Goal: Task Accomplishment & Management: Manage account settings

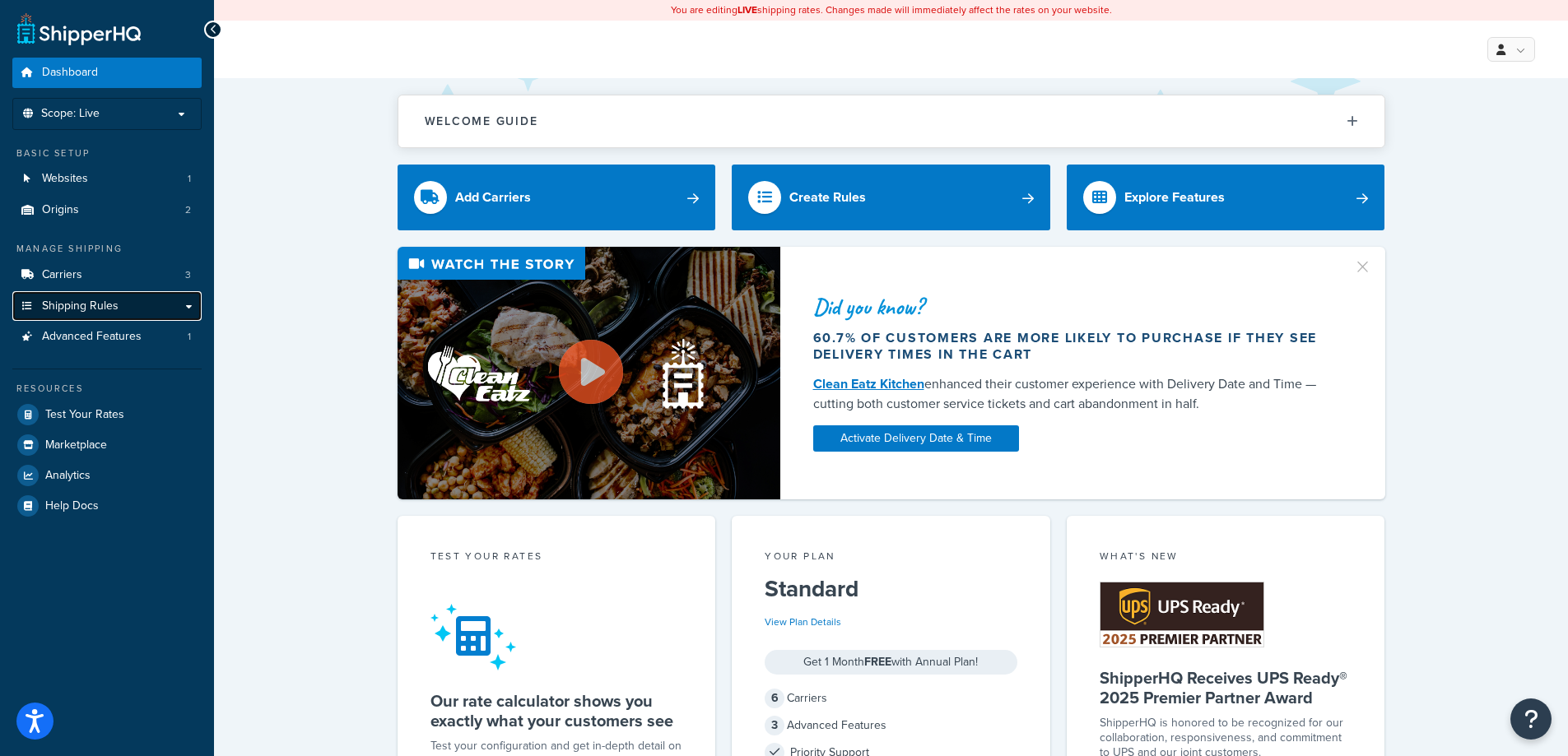
click at [81, 304] on span "Shipping Rules" at bounding box center [80, 306] width 77 height 14
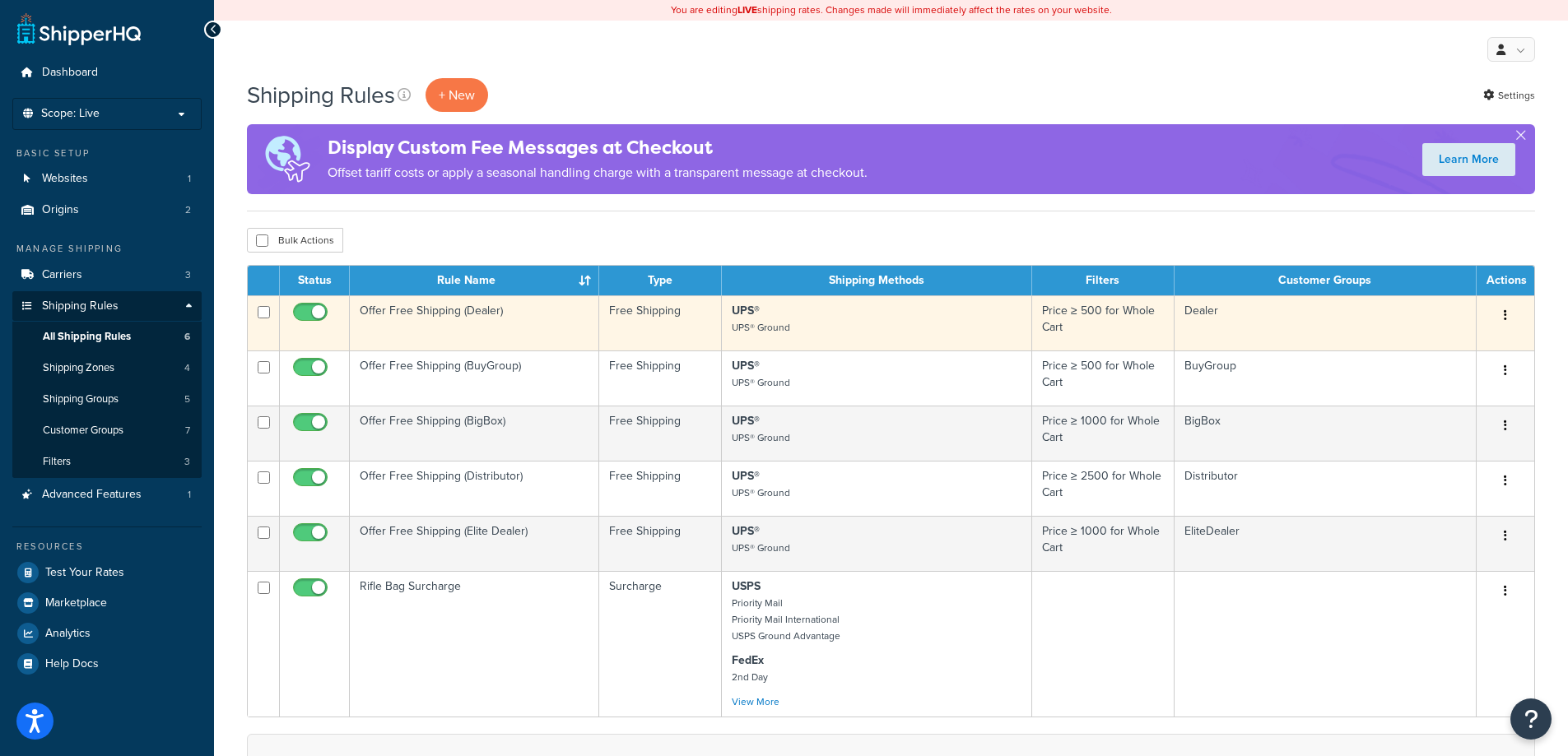
click at [419, 326] on td "Offer Free Shipping (Dealer)" at bounding box center [475, 322] width 249 height 56
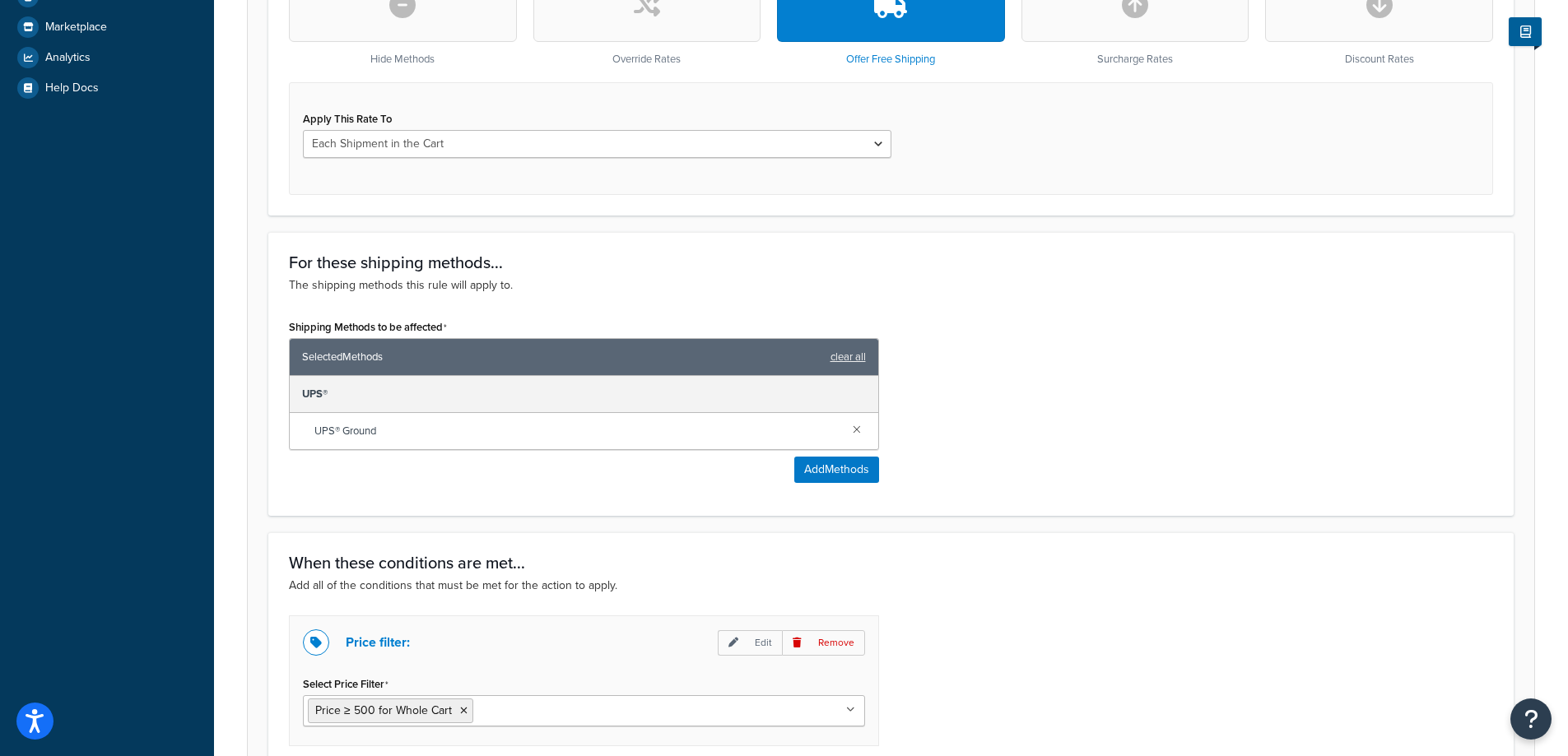
scroll to position [929, 0]
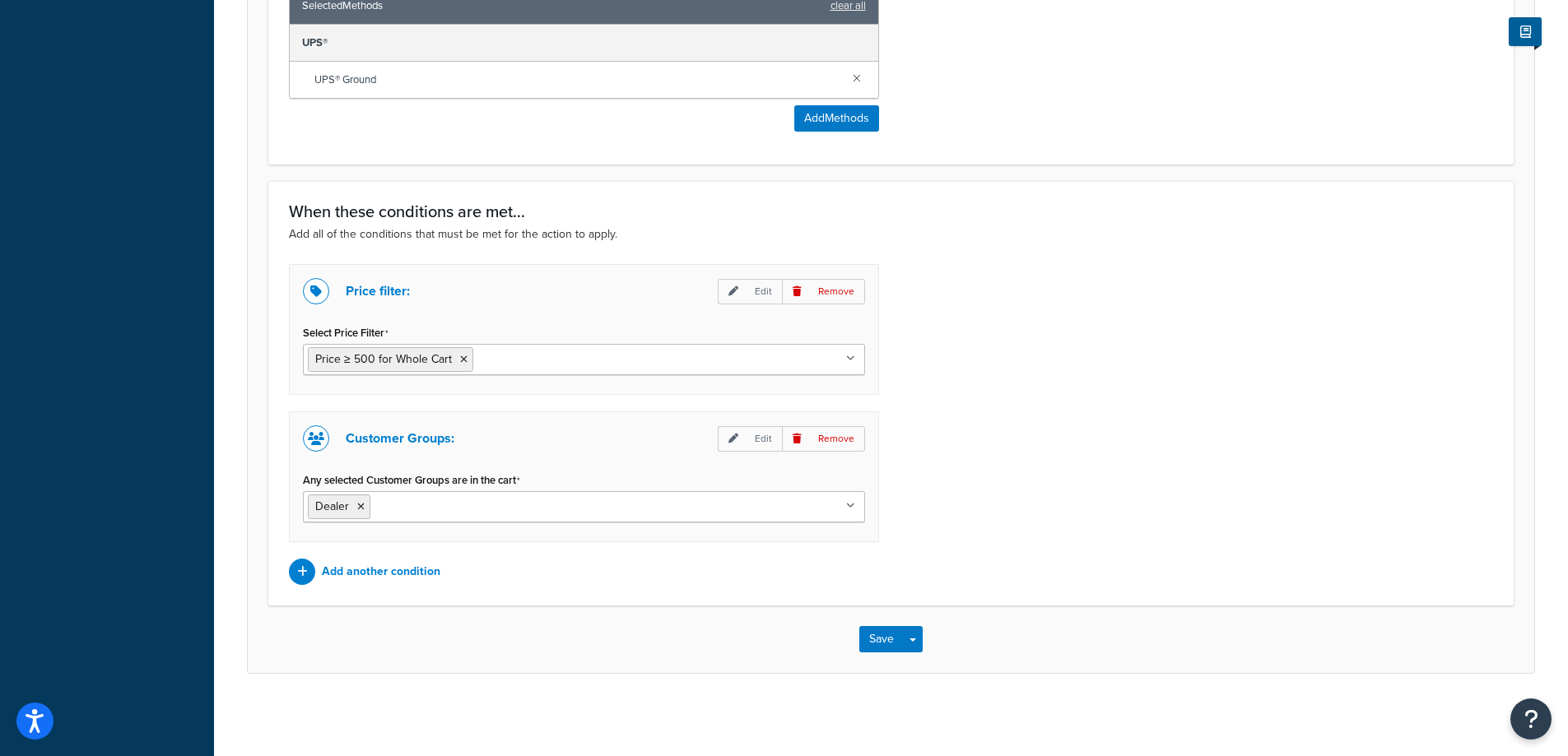
click at [522, 361] on input "Select Price Filter" at bounding box center [550, 359] width 145 height 19
click at [633, 357] on icon at bounding box center [637, 359] width 8 height 10
click at [889, 637] on button "Save" at bounding box center [882, 639] width 45 height 26
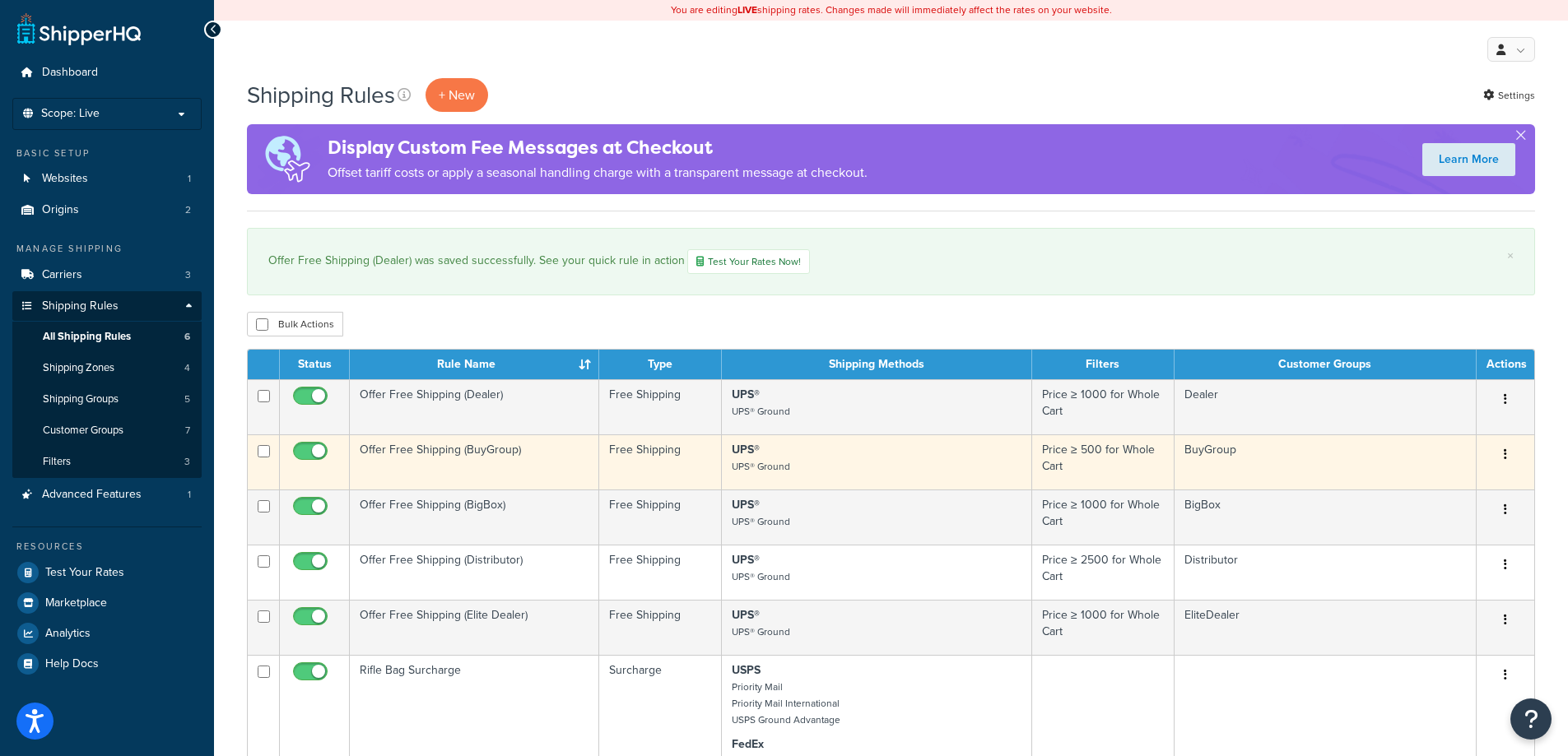
click at [422, 445] on td "Offer Free Shipping (BuyGroup)" at bounding box center [475, 462] width 249 height 56
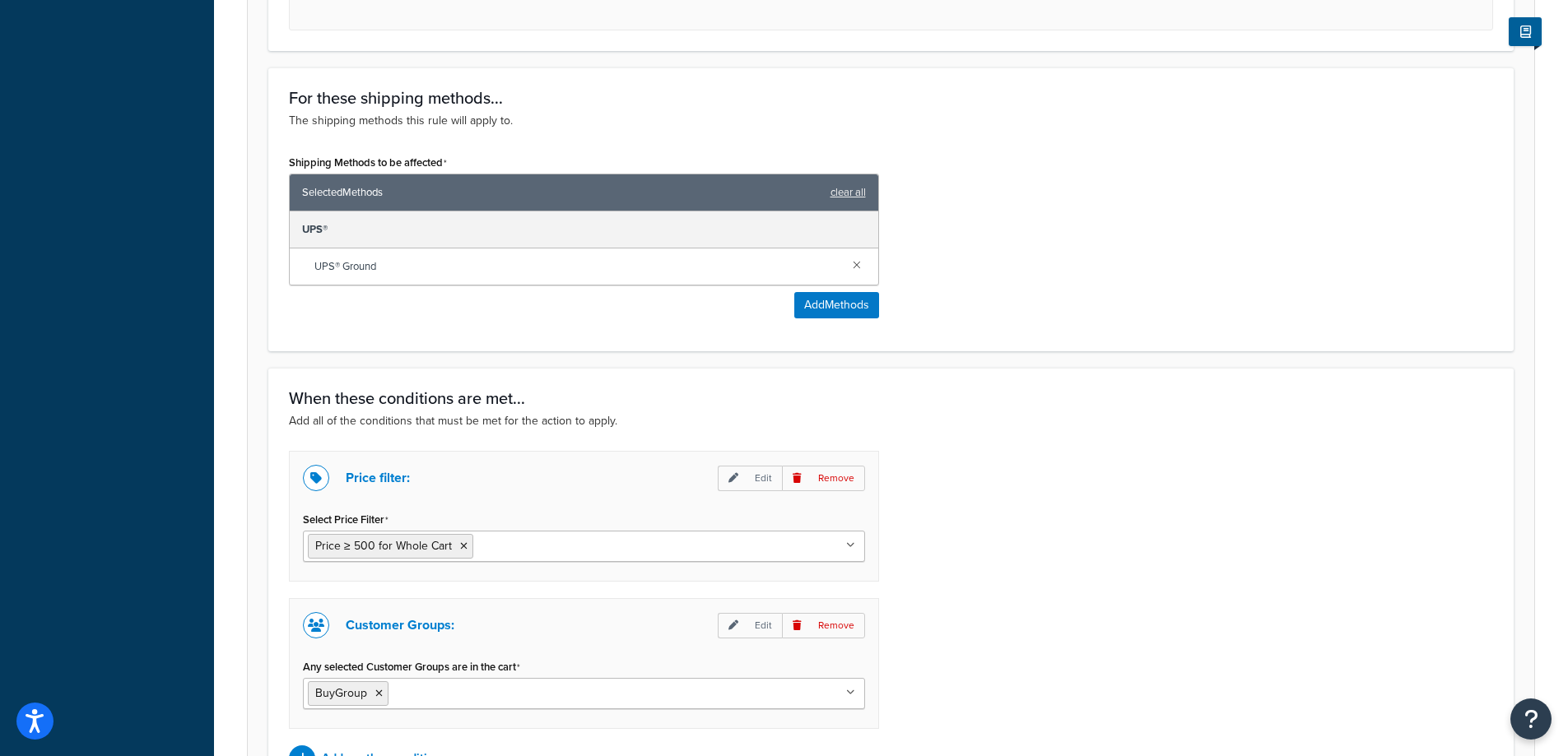
scroll to position [822, 0]
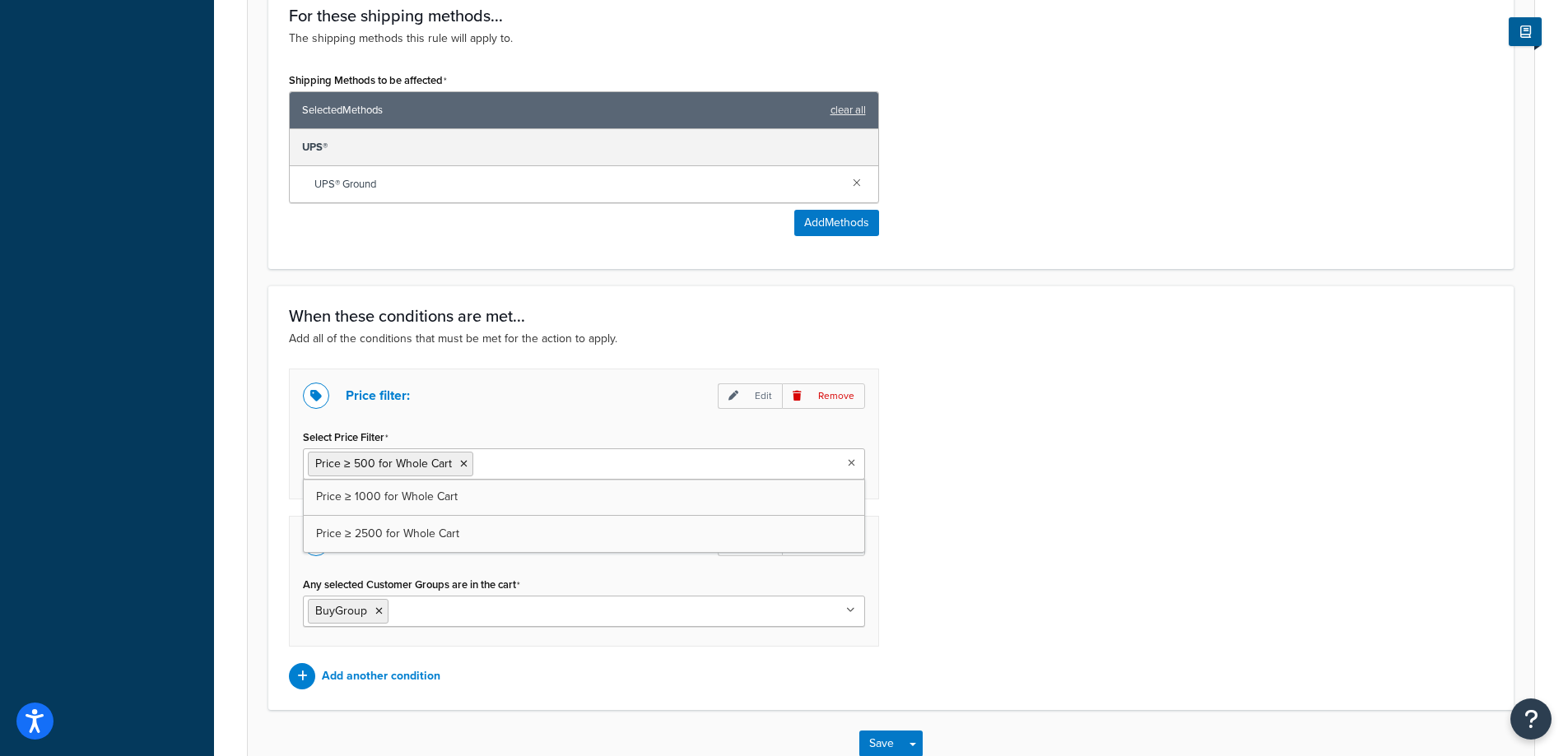
click at [565, 472] on input "Select Price Filter" at bounding box center [550, 463] width 145 height 19
click at [466, 465] on icon at bounding box center [469, 464] width 8 height 10
click at [1127, 498] on div "Price filter: Edit Remove Select Price Filter Price ≥ 500 for Whole Cart Price …" at bounding box center [891, 528] width 1229 height 321
click at [674, 468] on ul "Price ≥ 500 for Whole Cart" at bounding box center [584, 464] width 562 height 31
click at [633, 464] on icon at bounding box center [637, 464] width 8 height 10
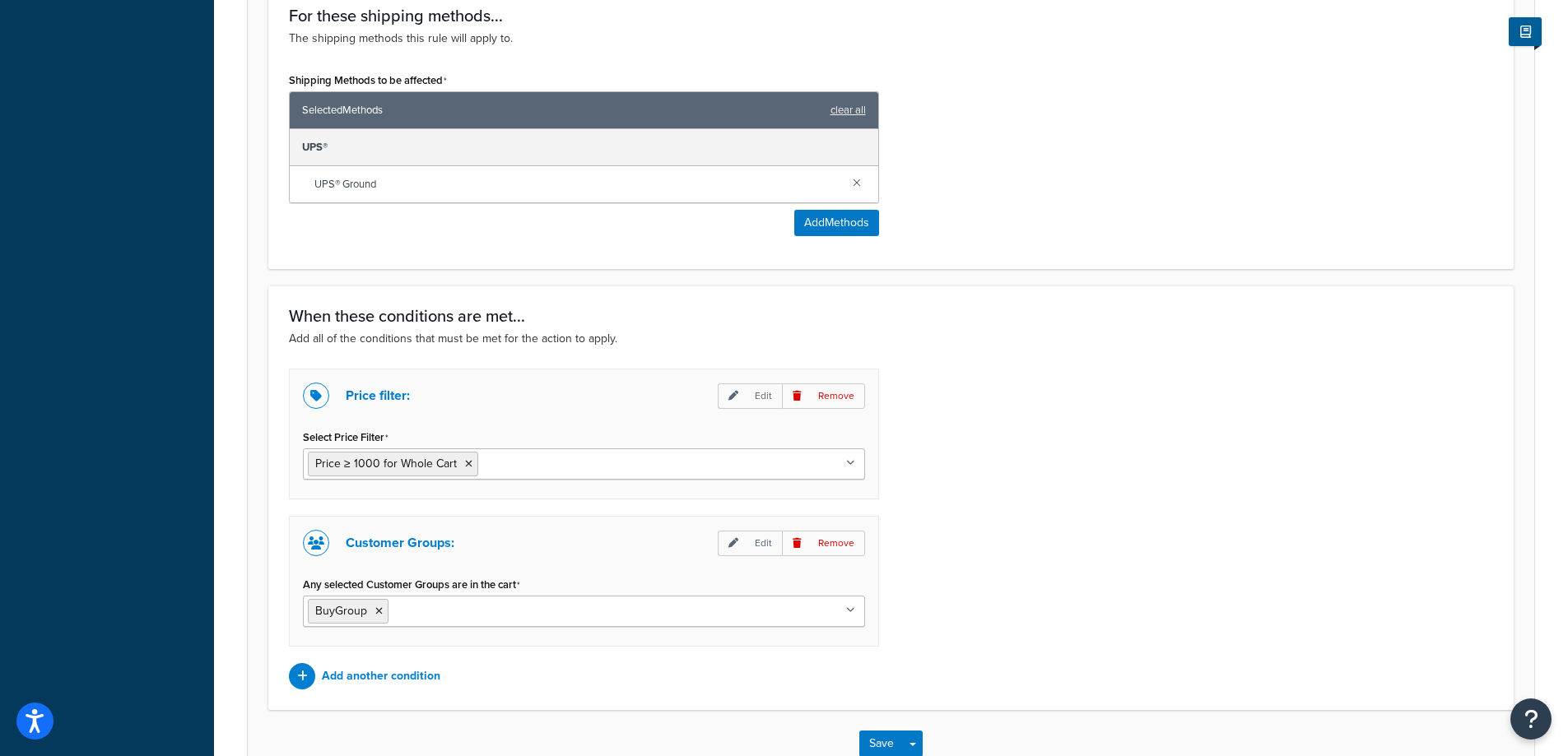
click at [1124, 498] on div "Price filter: Edit Remove Select Price Filter Price ≥ 1000 for Whole Cart Price…" at bounding box center [891, 528] width 1229 height 321
click at [885, 748] on button "Save" at bounding box center [882, 743] width 45 height 26
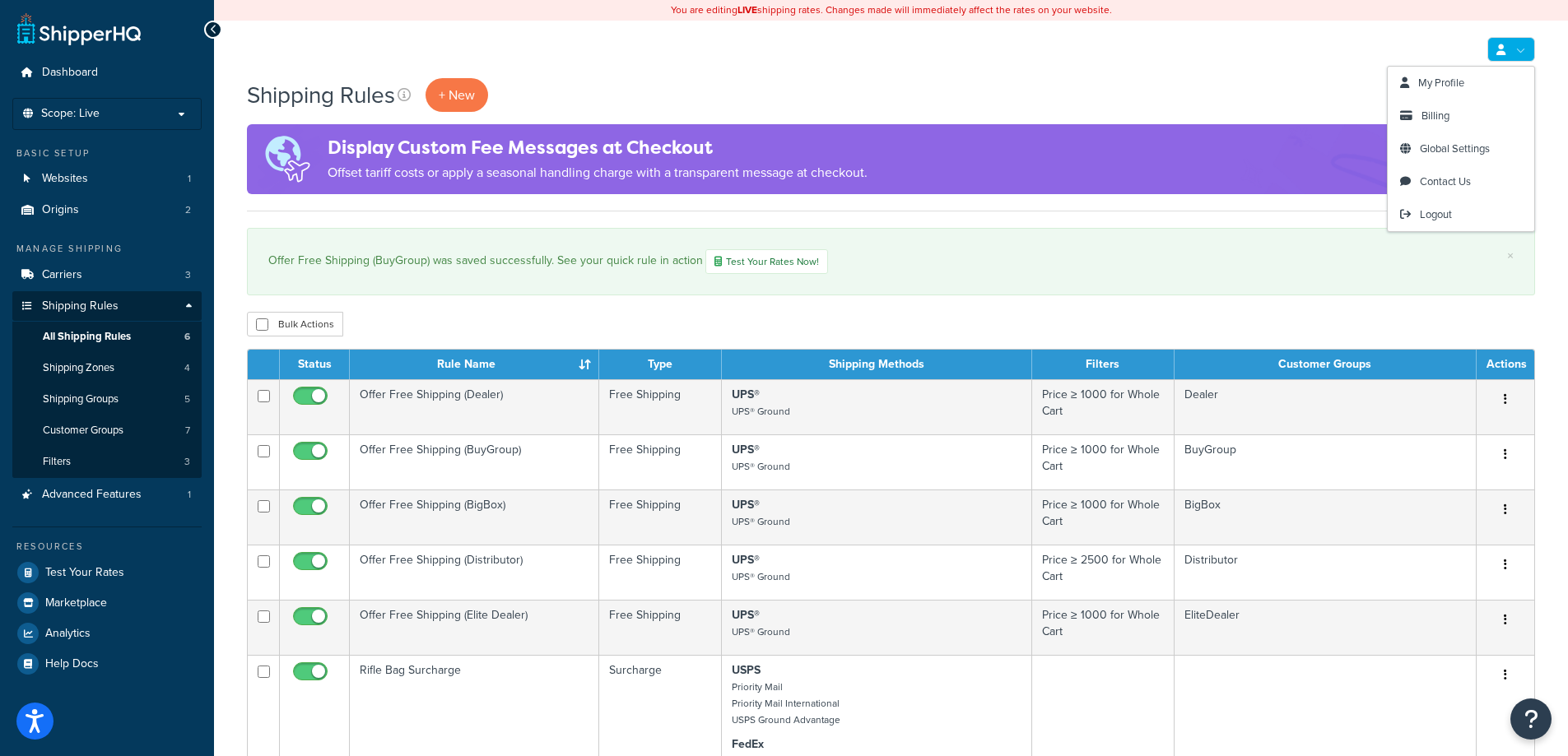
click at [1518, 47] on link at bounding box center [1511, 49] width 48 height 24
click at [1437, 215] on span "Logout" at bounding box center [1435, 214] width 32 height 16
